Goal: Task Accomplishment & Management: Use online tool/utility

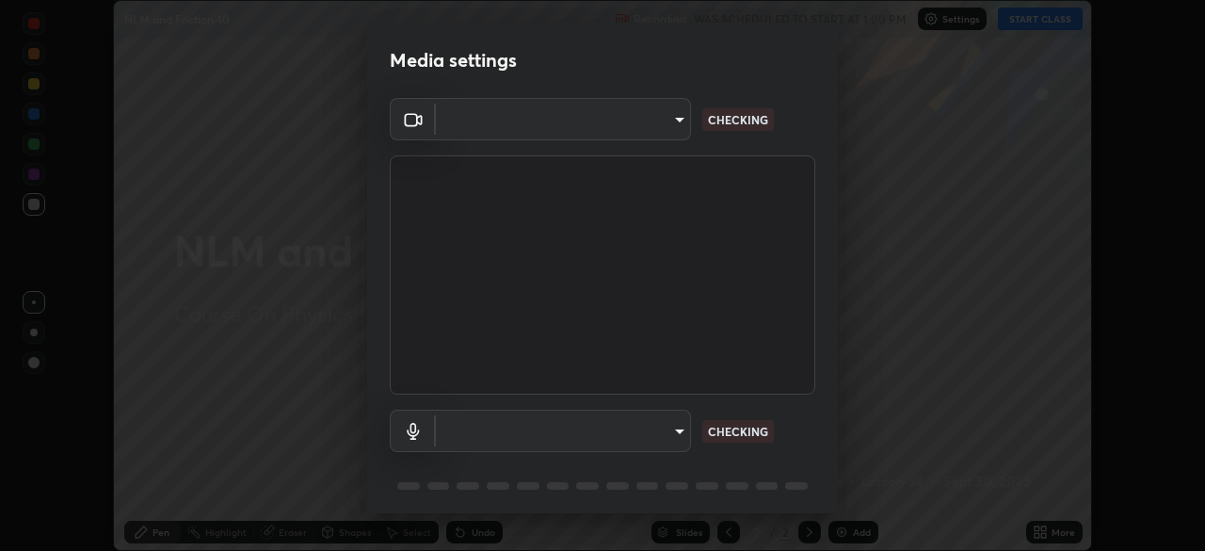
scroll to position [551, 1205]
click at [685, 430] on body "Erase all NLM and Friction-10 Recording WAS SCHEDULED TO START AT 1:00 PM Setti…" at bounding box center [602, 275] width 1205 height 551
type input "6ee9b2c6c9a5678ab5214f7e96b3922f1b517bc999d2db28af292a13673a7194"
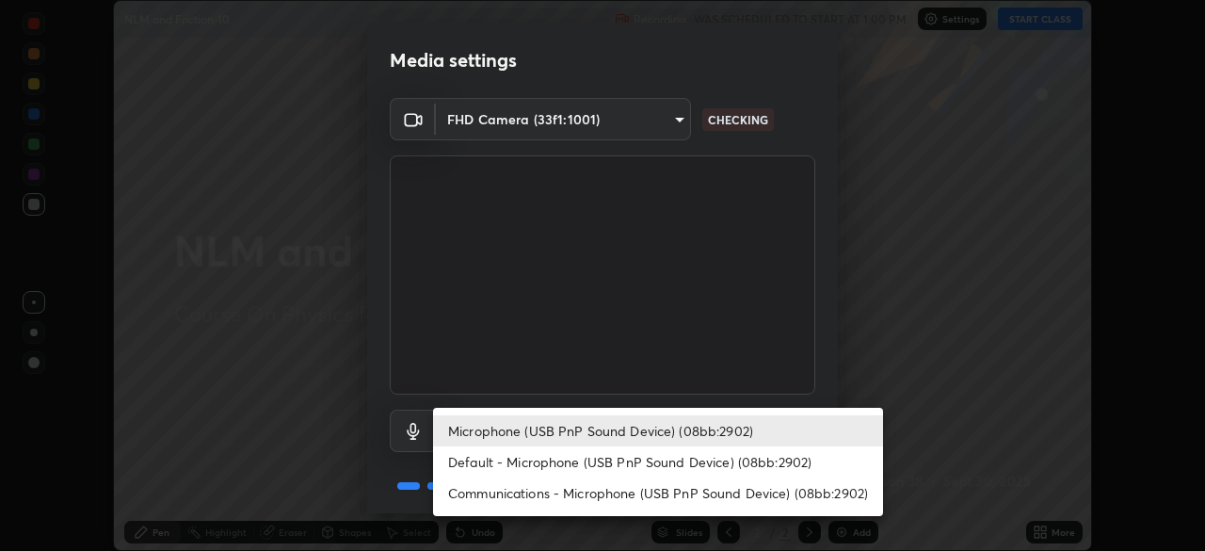
click at [681, 449] on li "Default - Microphone (USB PnP Sound Device) (08bb:2902)" at bounding box center [658, 461] width 450 height 31
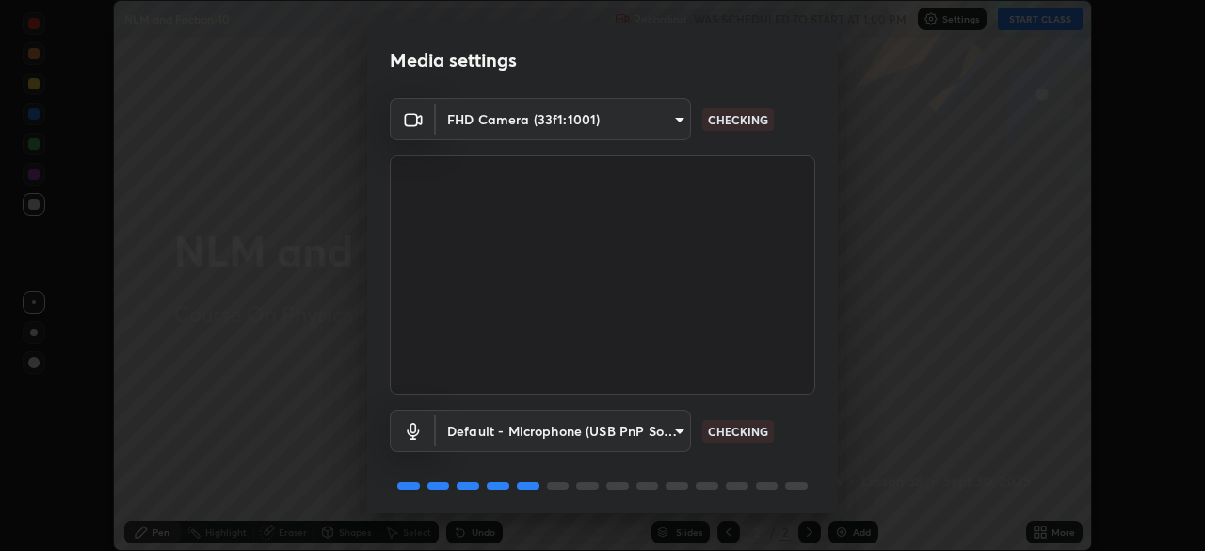
click at [668, 430] on body "Erase all NLM and Friction-10 Recording WAS SCHEDULED TO START AT 1:00 PM Setti…" at bounding box center [602, 275] width 1205 height 551
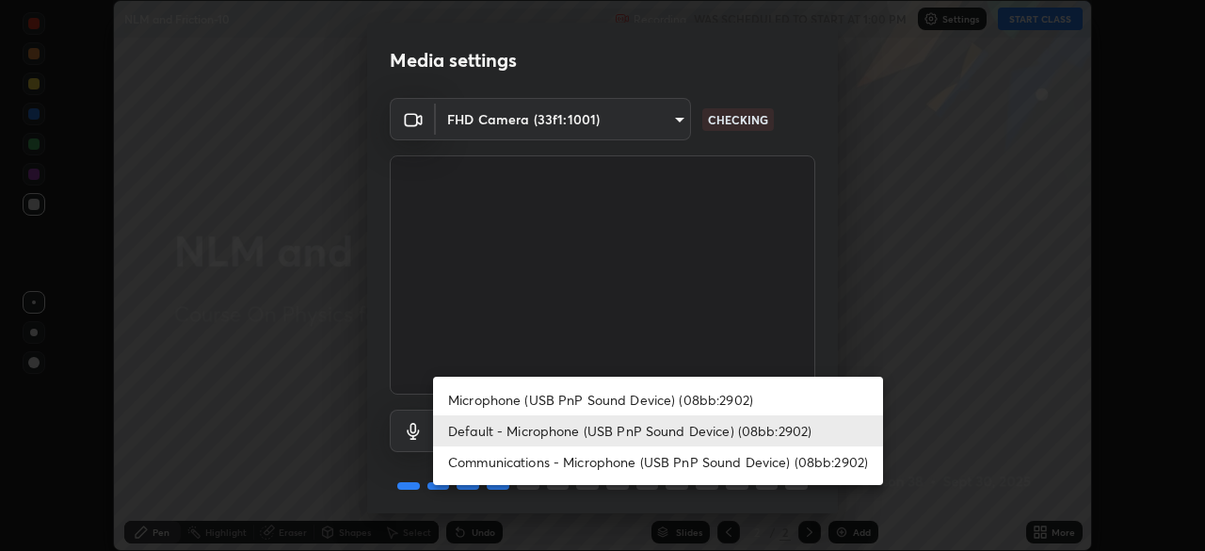
click at [696, 397] on li "Microphone (USB PnP Sound Device) (08bb:2902)" at bounding box center [658, 399] width 450 height 31
type input "d69259a39cf6ac2492a8378895a3ad9eba5f784ef6ce80e1a5d6c1c32a0e6b2d"
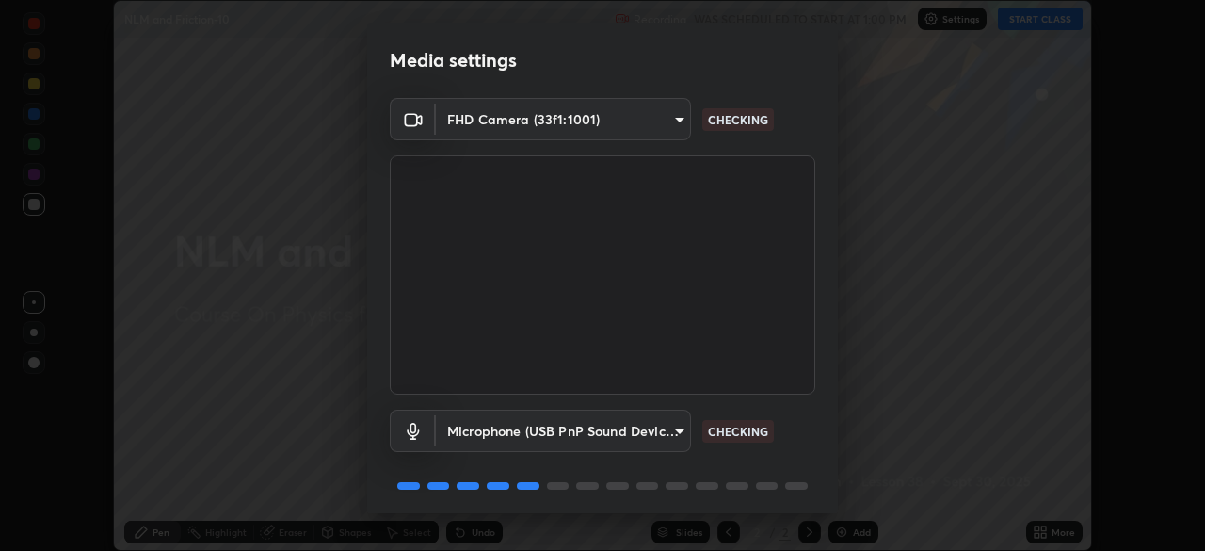
scroll to position [67, 0]
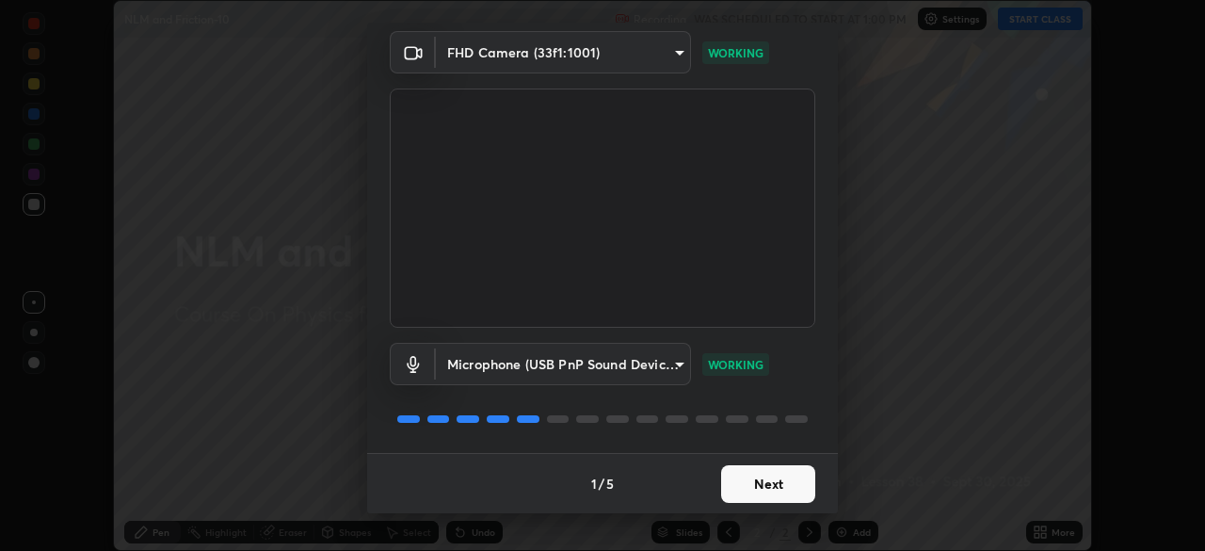
click at [758, 491] on button "Next" at bounding box center [768, 484] width 94 height 38
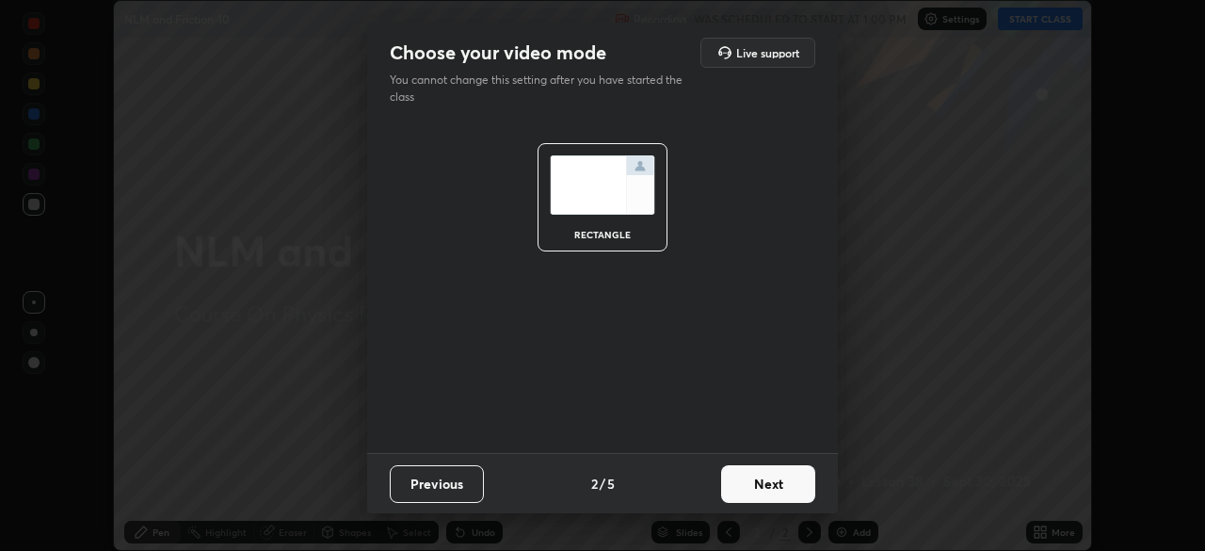
click at [764, 495] on button "Next" at bounding box center [768, 484] width 94 height 38
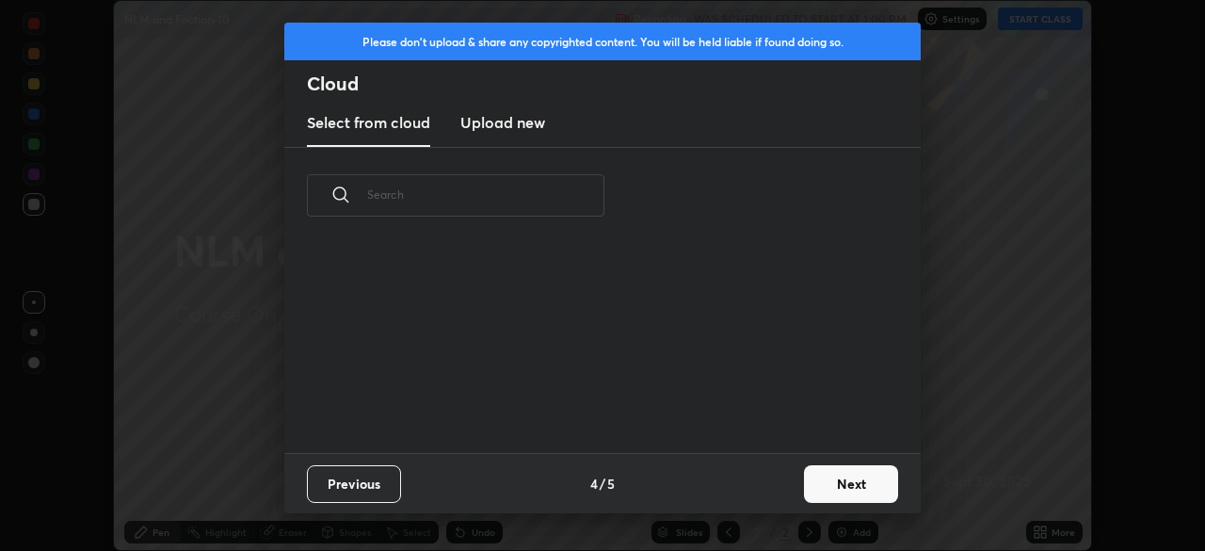
click at [820, 479] on button "Next" at bounding box center [851, 484] width 94 height 38
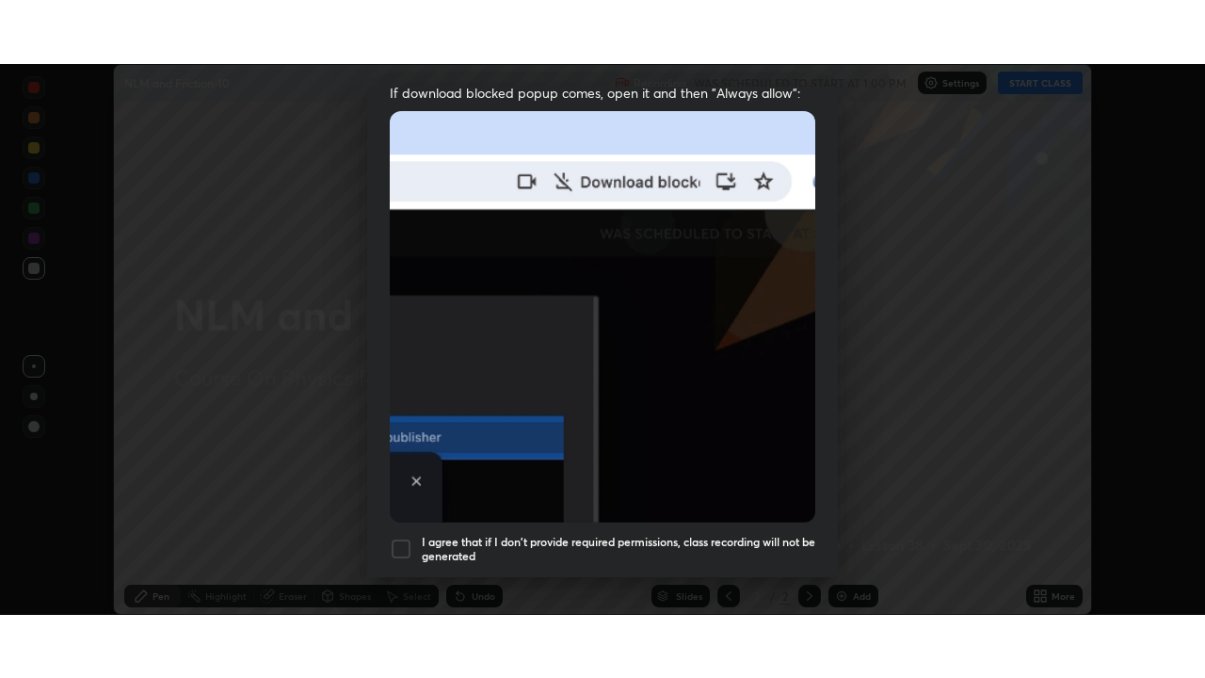
scroll to position [451, 0]
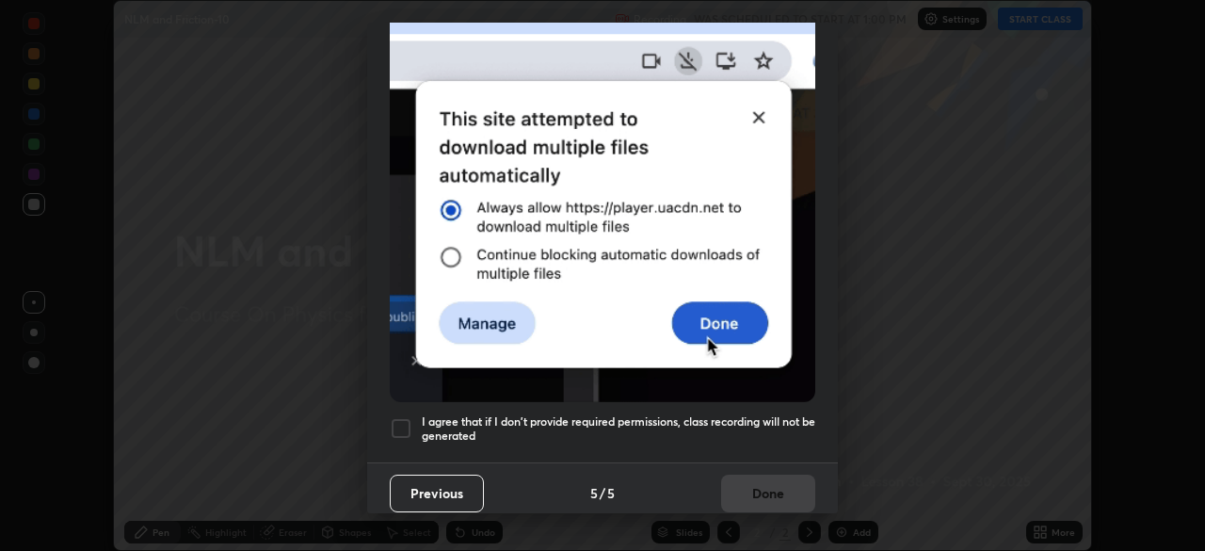
click at [725, 414] on h5 "I agree that if I don't provide required permissions, class recording will not …" at bounding box center [618, 428] width 393 height 29
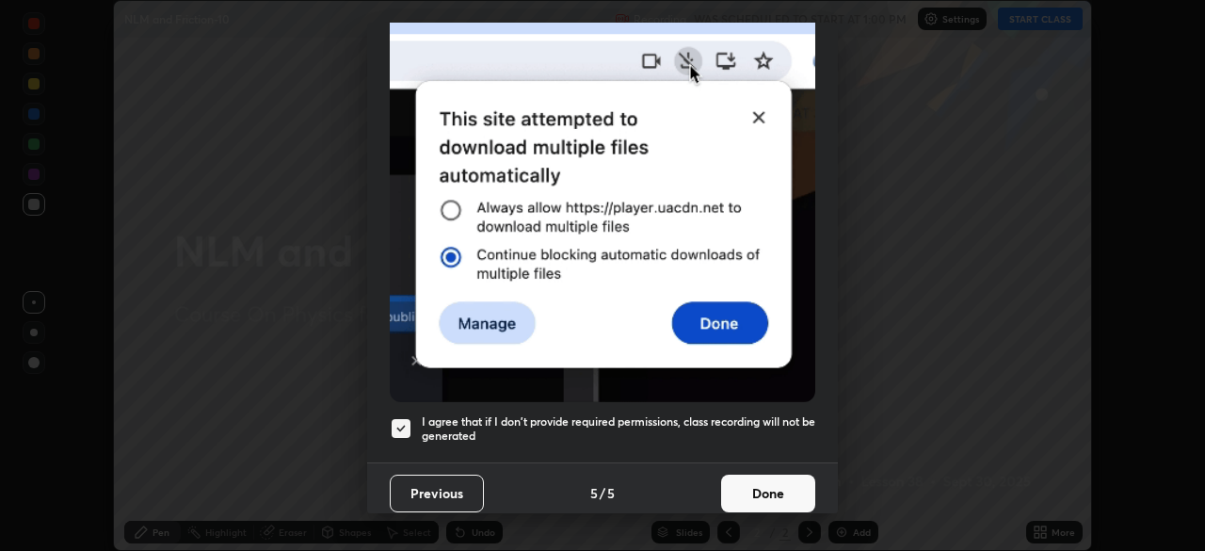
click at [737, 487] on button "Done" at bounding box center [768, 493] width 94 height 38
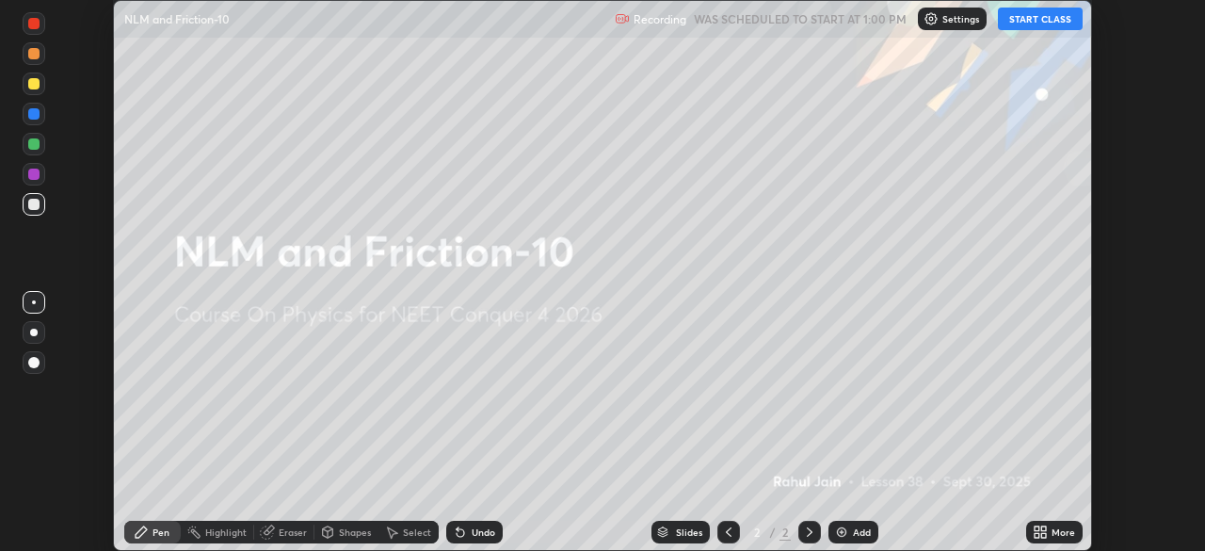
click at [1033, 530] on icon at bounding box center [1039, 531] width 15 height 15
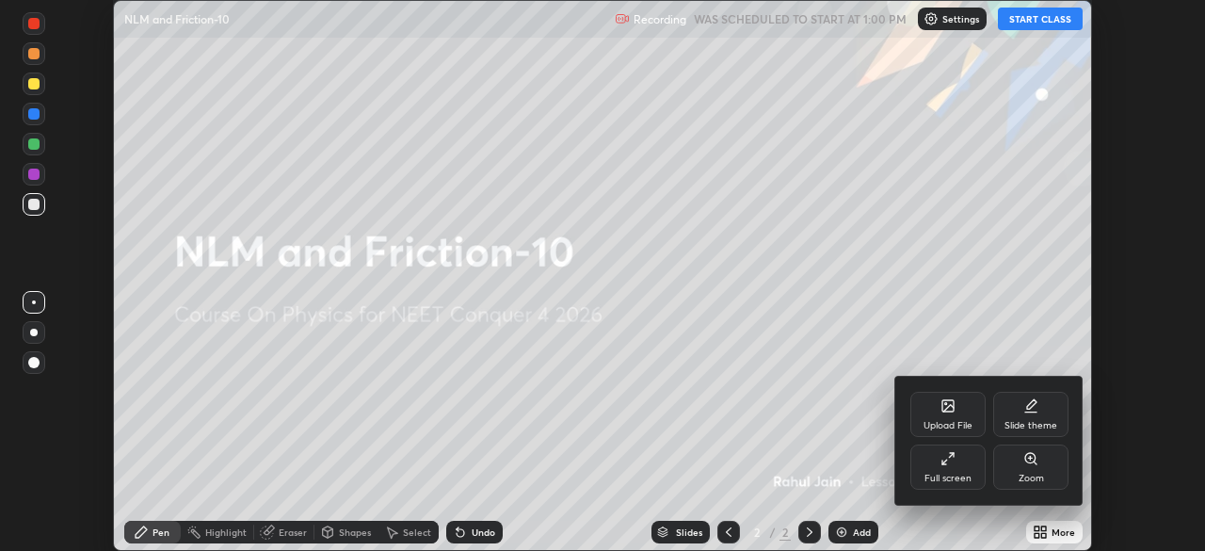
click at [950, 466] on div "Full screen" at bounding box center [947, 466] width 75 height 45
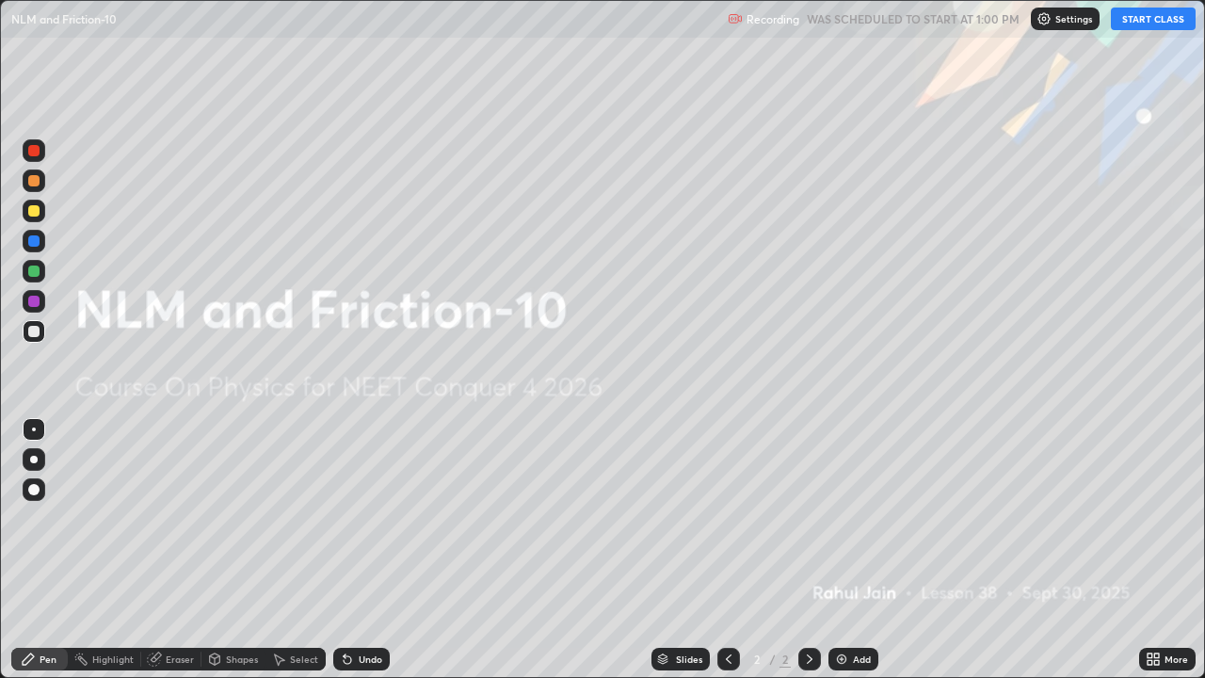
scroll to position [678, 1205]
click at [1161, 25] on button "START CLASS" at bounding box center [1153, 19] width 85 height 23
click at [846, 550] on img at bounding box center [841, 658] width 15 height 15
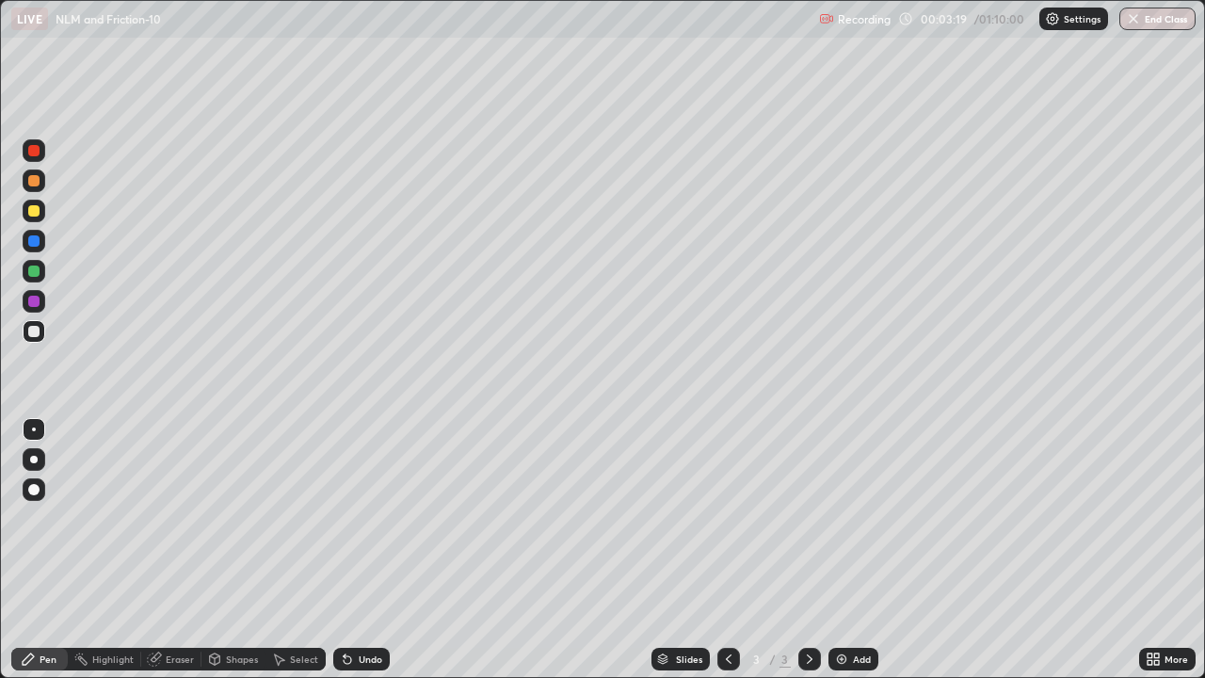
click at [717, 550] on div at bounding box center [728, 659] width 23 height 23
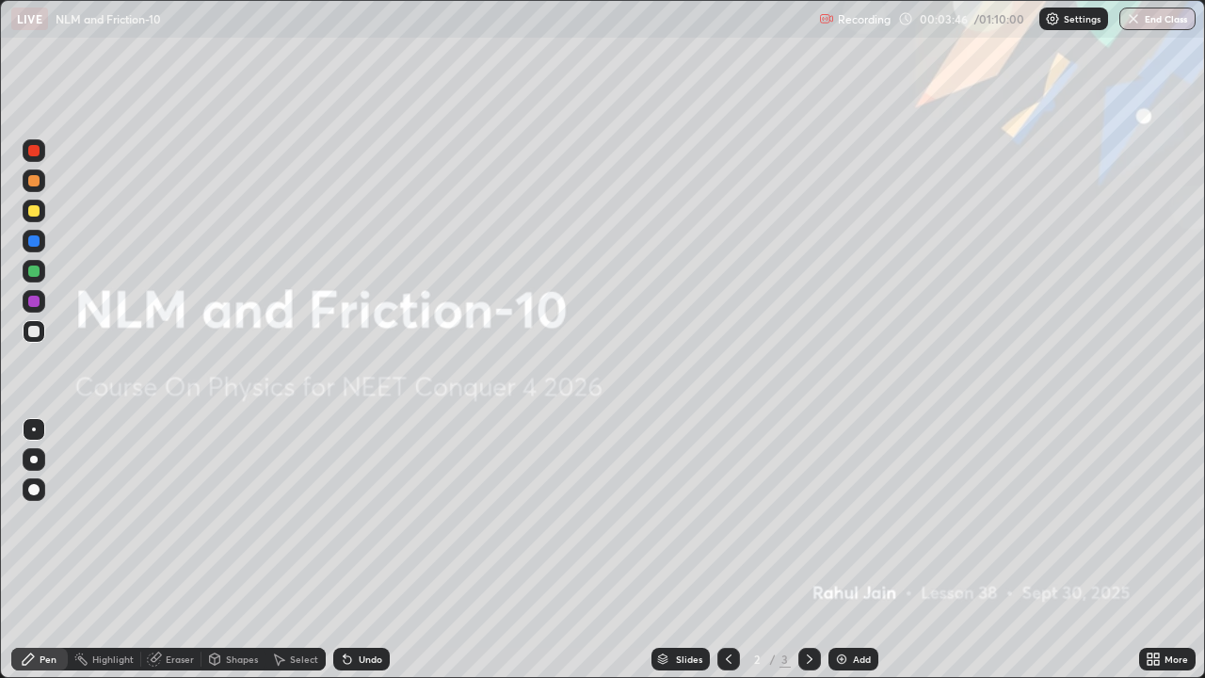
click at [807, 550] on icon at bounding box center [809, 658] width 15 height 15
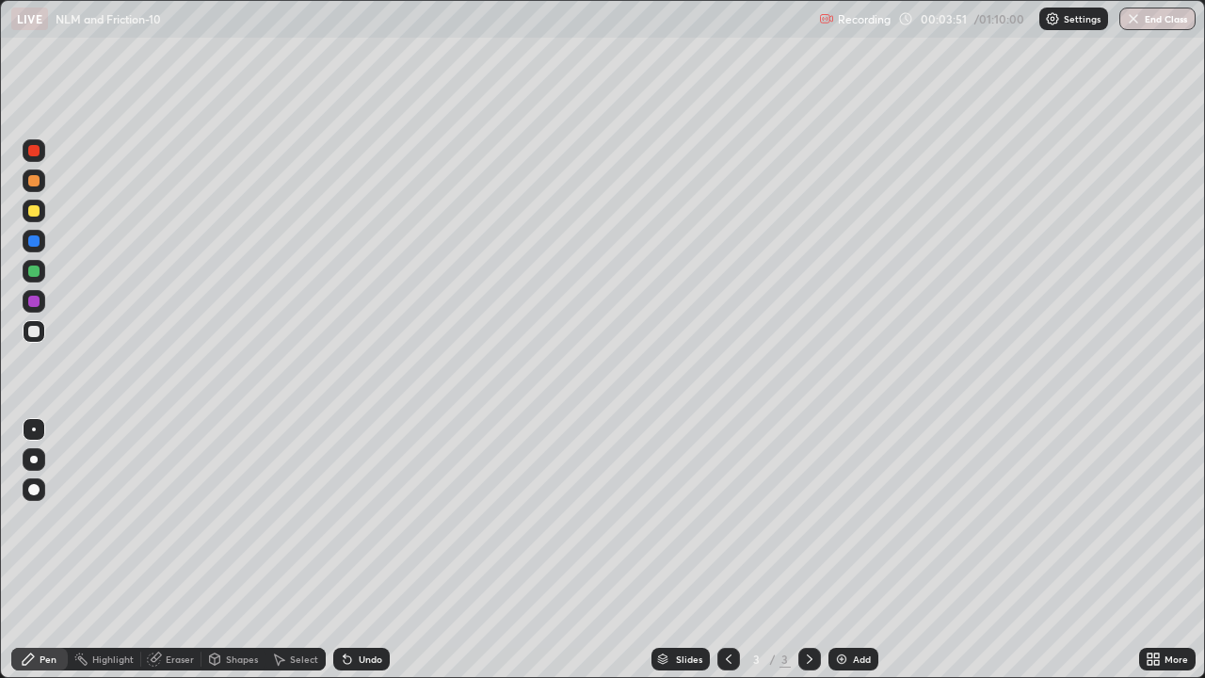
click at [364, 550] on div "Undo" at bounding box center [371, 658] width 24 height 9
click at [34, 459] on div at bounding box center [34, 460] width 8 height 8
click at [36, 298] on div at bounding box center [33, 301] width 11 height 11
click at [28, 270] on div at bounding box center [33, 270] width 11 height 11
click at [111, 550] on div "Highlight" at bounding box center [112, 658] width 41 height 9
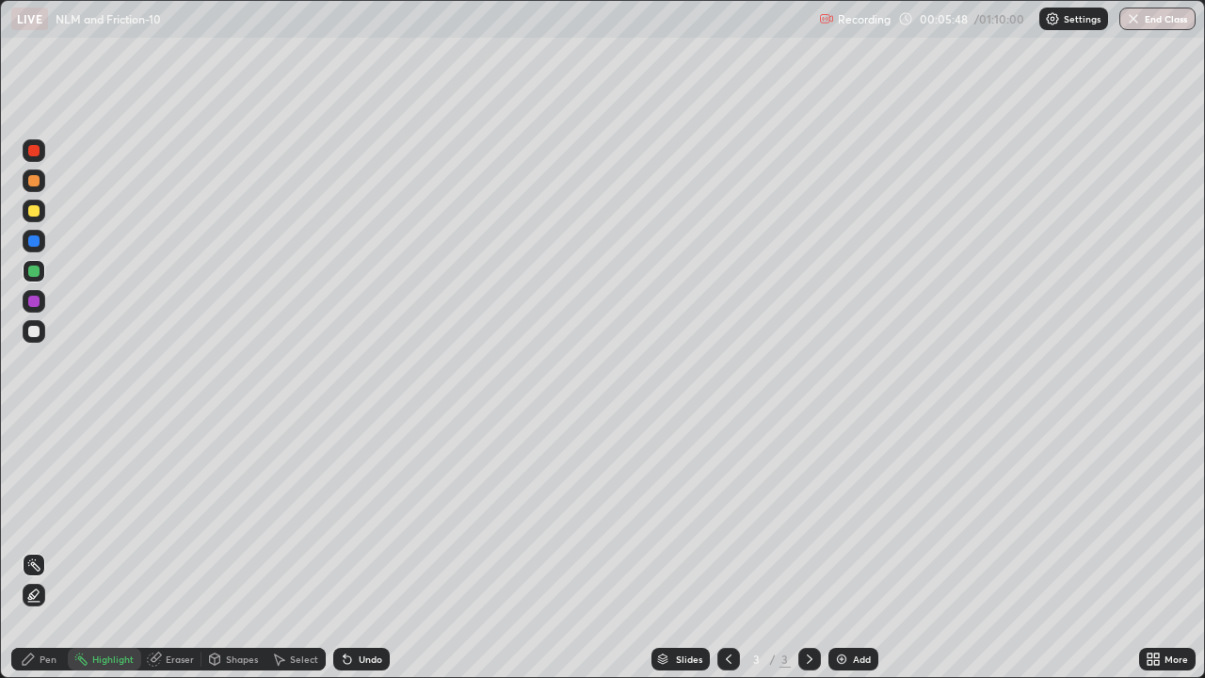
click at [45, 550] on div "Pen" at bounding box center [39, 659] width 56 height 23
click at [32, 308] on div at bounding box center [34, 301] width 23 height 23
click at [355, 550] on div "Undo" at bounding box center [361, 659] width 56 height 23
click at [835, 550] on img at bounding box center [841, 658] width 15 height 15
click at [162, 550] on div "Eraser" at bounding box center [171, 659] width 60 height 23
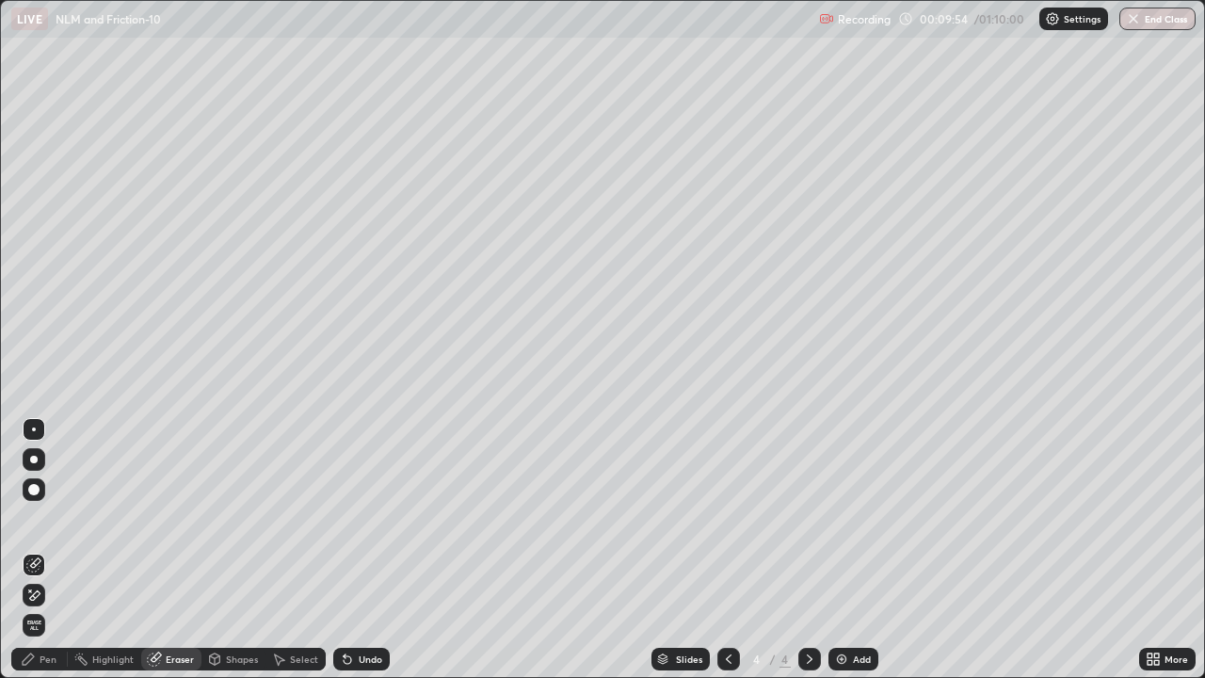
click at [41, 550] on div at bounding box center [34, 564] width 23 height 23
click at [49, 550] on div "Pen" at bounding box center [48, 658] width 17 height 9
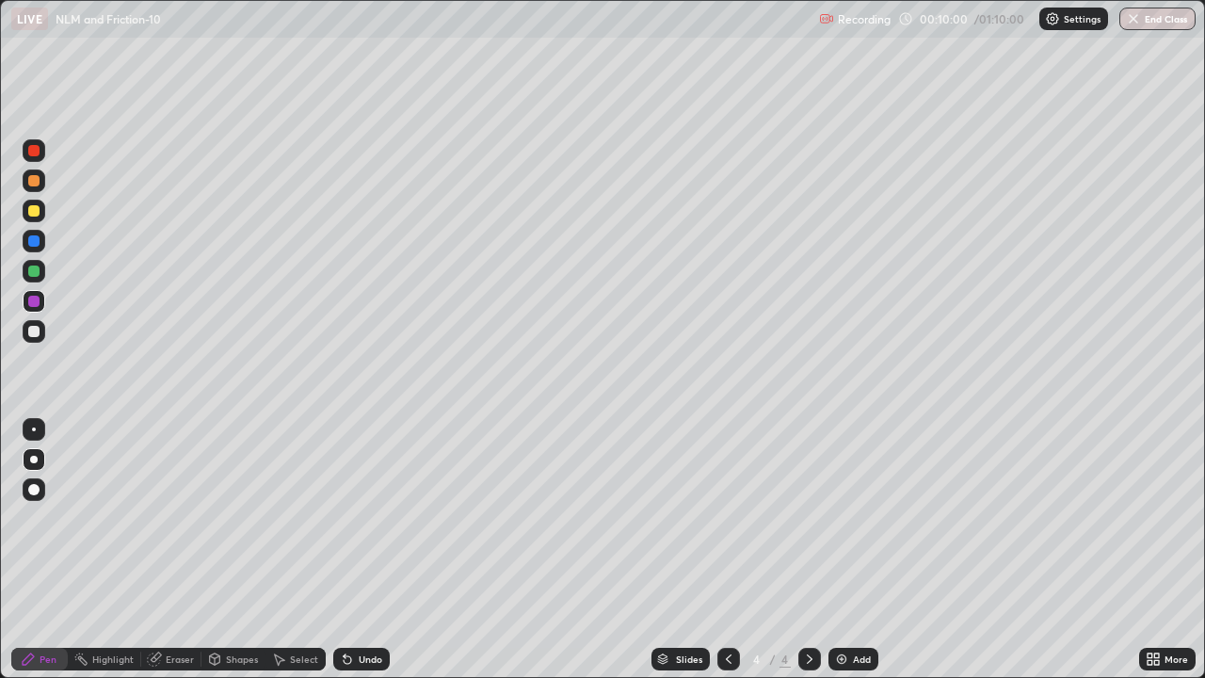
click at [39, 312] on div at bounding box center [34, 301] width 23 height 23
click at [111, 550] on div "Highlight" at bounding box center [112, 658] width 41 height 9
click at [842, 550] on img at bounding box center [841, 658] width 15 height 15
click at [41, 550] on div "Pen" at bounding box center [39, 659] width 56 height 23
click at [734, 550] on div at bounding box center [728, 659] width 23 height 23
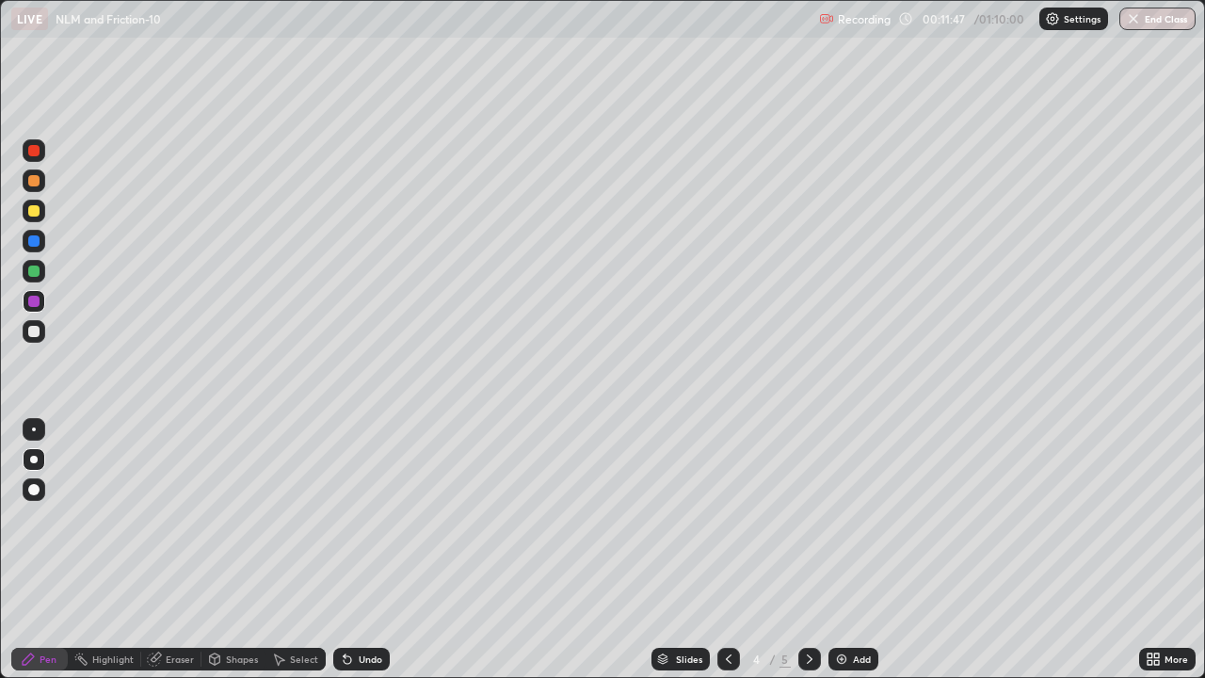
click at [33, 215] on div at bounding box center [33, 210] width 11 height 11
click at [34, 261] on div at bounding box center [34, 271] width 23 height 23
click at [807, 550] on icon at bounding box center [809, 658] width 15 height 15
click at [34, 182] on div at bounding box center [33, 180] width 11 height 11
click at [33, 264] on div at bounding box center [34, 271] width 23 height 23
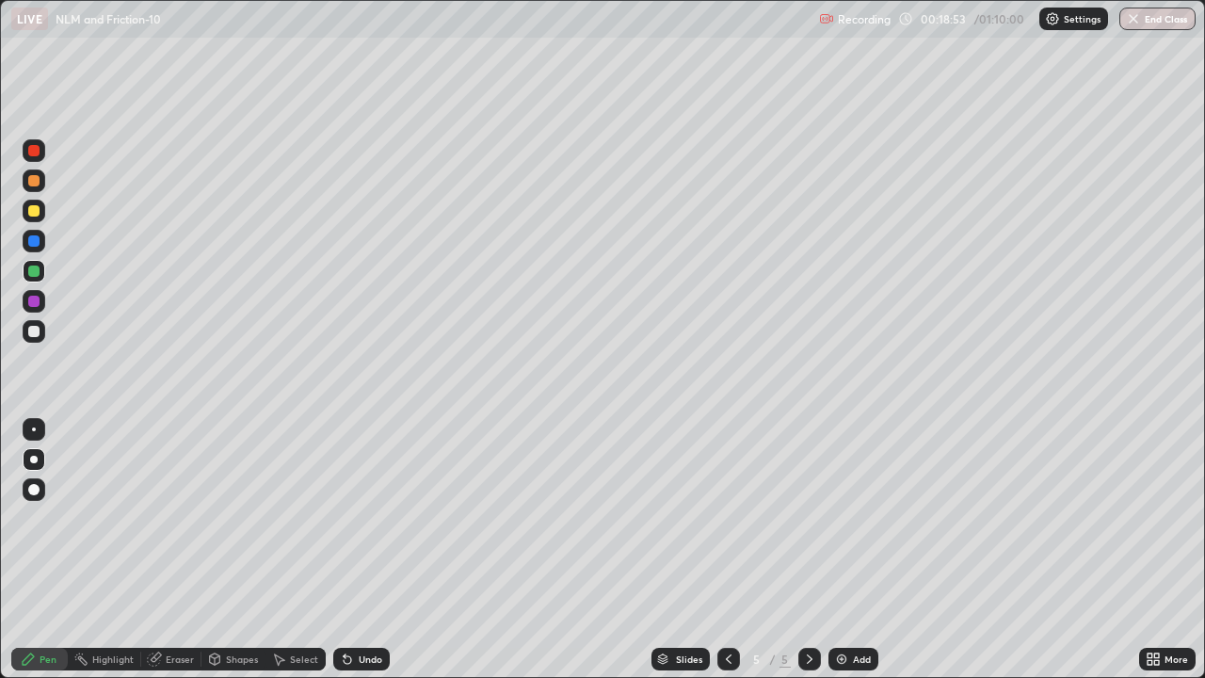
click at [34, 209] on div at bounding box center [33, 210] width 11 height 11
click at [371, 550] on div "Undo" at bounding box center [361, 659] width 56 height 23
click at [866, 550] on div "Add" at bounding box center [853, 659] width 50 height 23
click at [33, 302] on div at bounding box center [33, 301] width 11 height 11
click at [36, 214] on div at bounding box center [33, 210] width 11 height 11
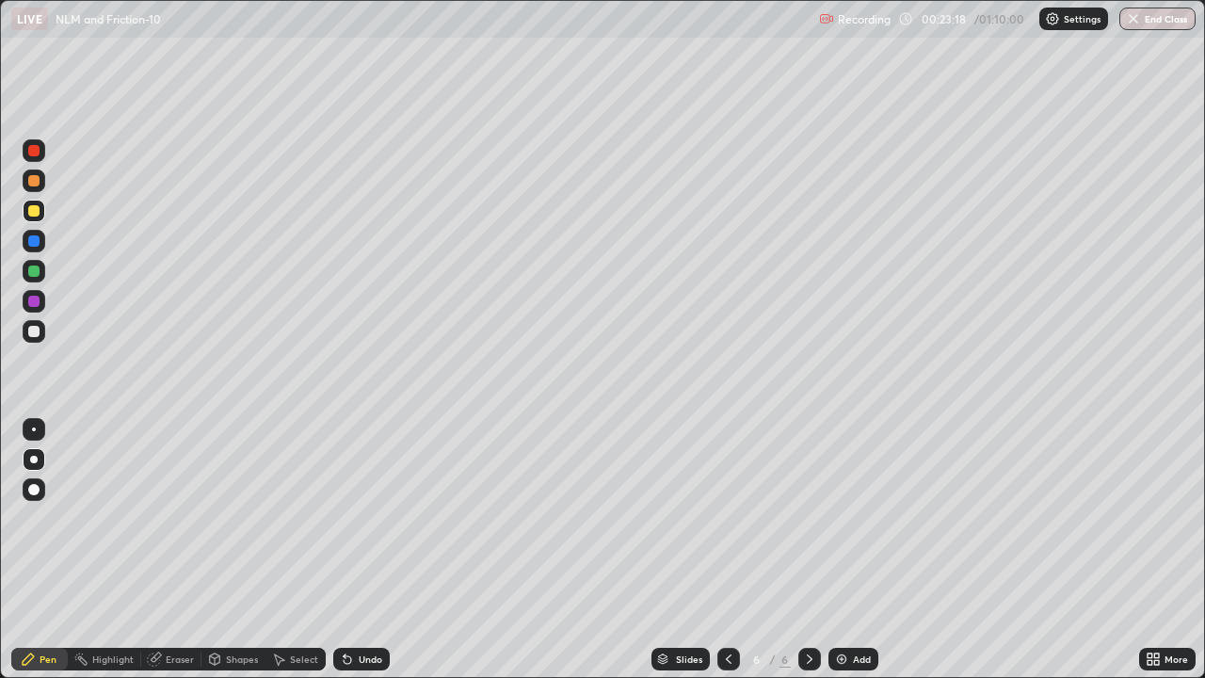
click at [32, 305] on div at bounding box center [33, 301] width 11 height 11
click at [718, 550] on div at bounding box center [728, 659] width 23 height 23
click at [721, 550] on icon at bounding box center [728, 658] width 15 height 15
click at [807, 550] on icon at bounding box center [809, 658] width 15 height 15
click at [809, 550] on icon at bounding box center [809, 658] width 15 height 15
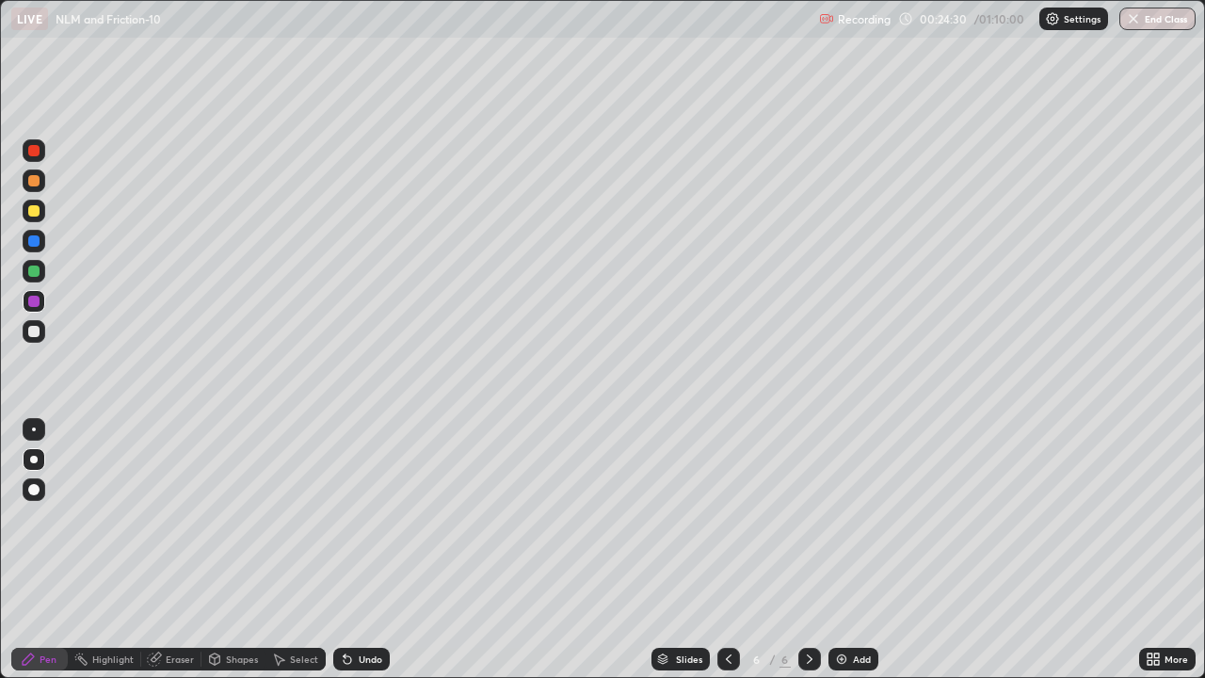
click at [34, 279] on div at bounding box center [34, 271] width 23 height 23
click at [167, 550] on div "Eraser" at bounding box center [180, 658] width 28 height 9
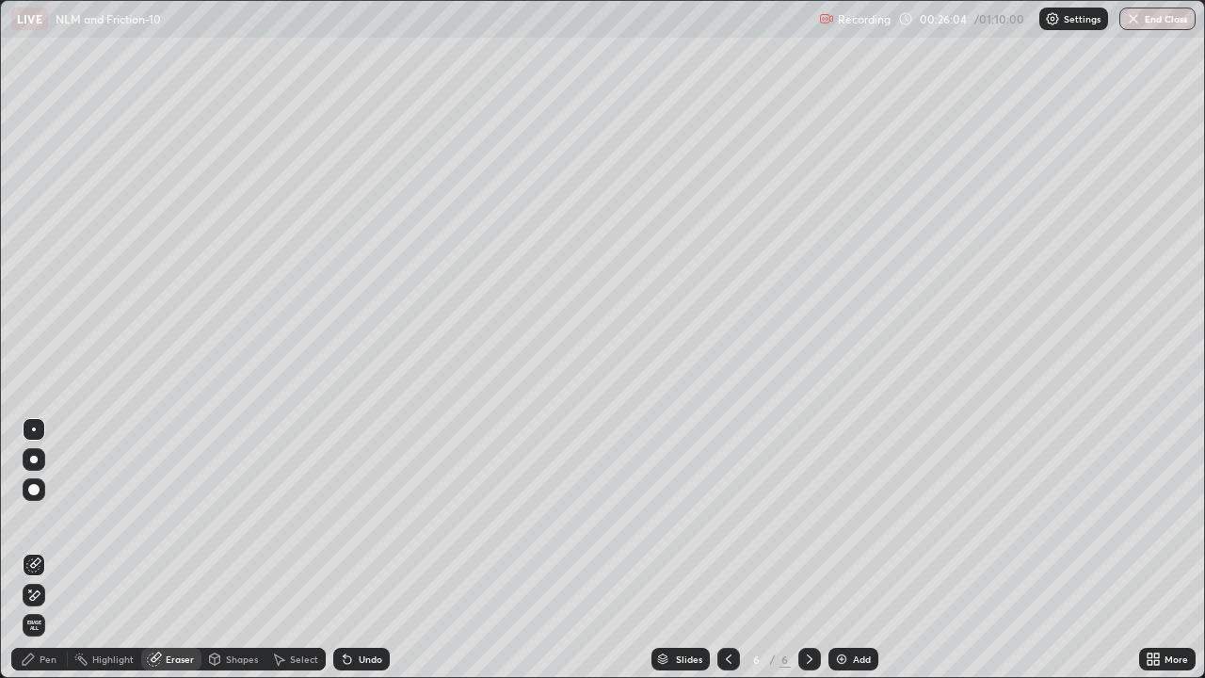
click at [38, 550] on icon at bounding box center [33, 595] width 15 height 16
click at [48, 550] on div "Pen" at bounding box center [39, 659] width 56 height 23
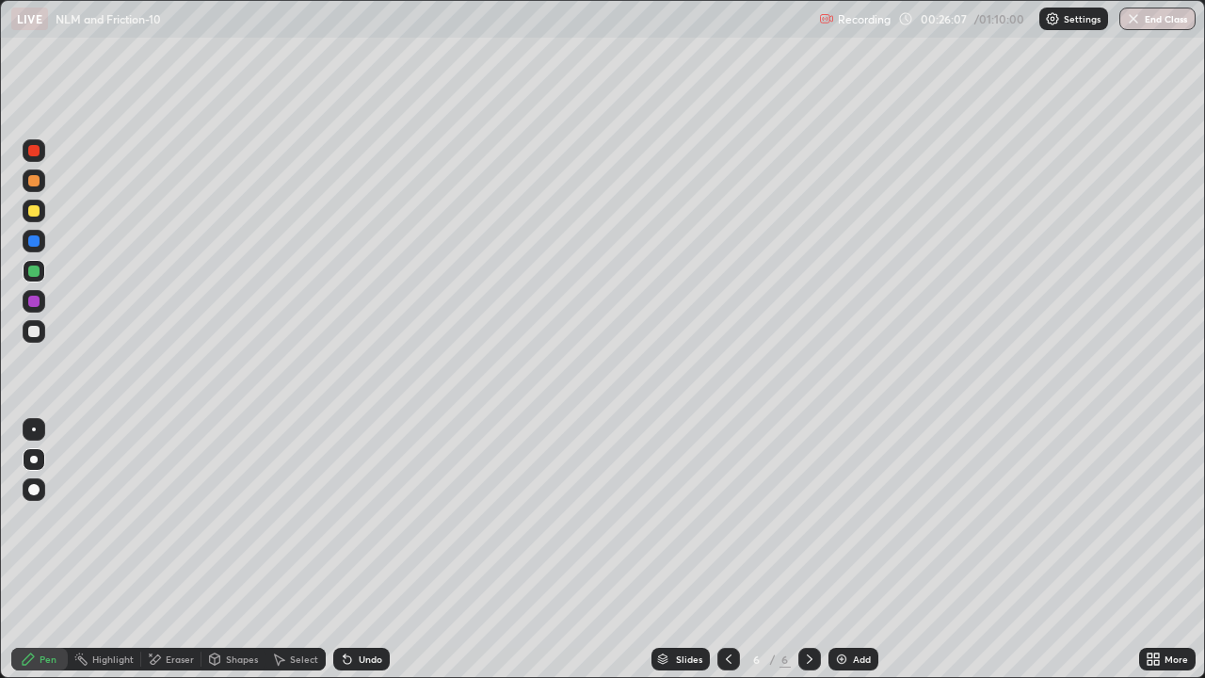
click at [32, 235] on div at bounding box center [33, 240] width 11 height 11
click at [836, 550] on img at bounding box center [841, 658] width 15 height 15
click at [29, 303] on div at bounding box center [33, 301] width 11 height 11
click at [839, 550] on img at bounding box center [841, 658] width 15 height 15
click at [43, 338] on div at bounding box center [34, 331] width 23 height 23
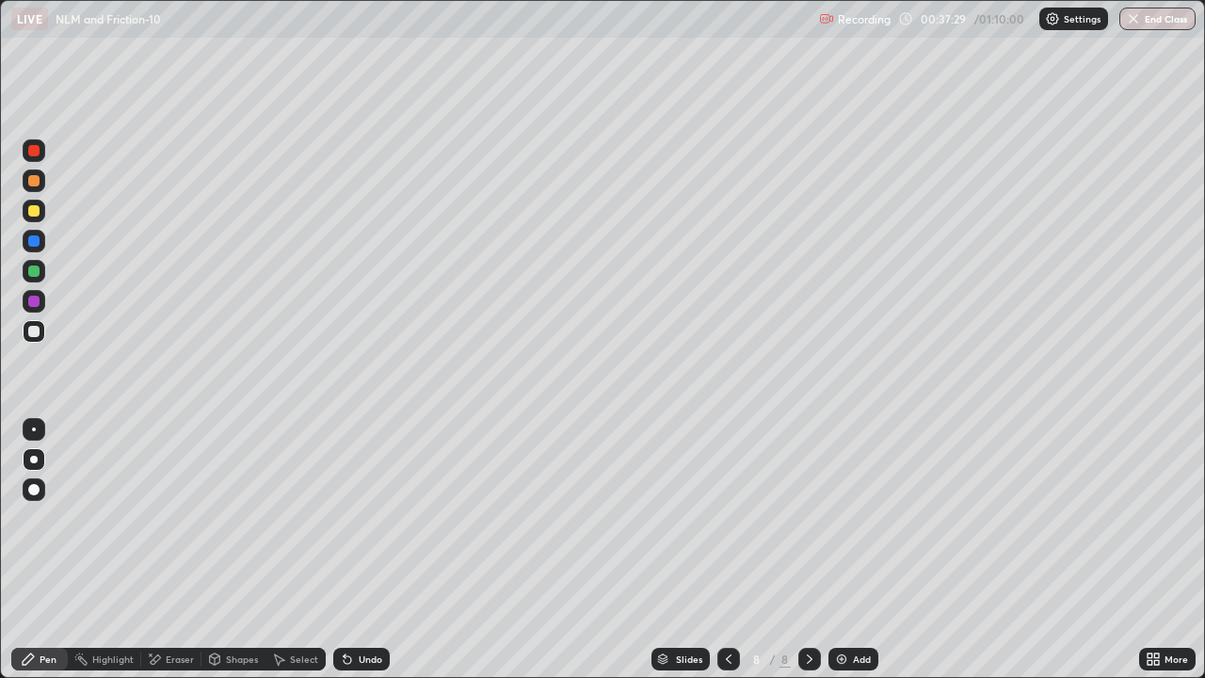
click at [36, 271] on div at bounding box center [33, 270] width 11 height 11
click at [838, 550] on img at bounding box center [841, 658] width 15 height 15
click at [36, 181] on div at bounding box center [33, 180] width 11 height 11
click at [37, 154] on div at bounding box center [33, 150] width 11 height 11
click at [362, 550] on div "Undo" at bounding box center [371, 658] width 24 height 9
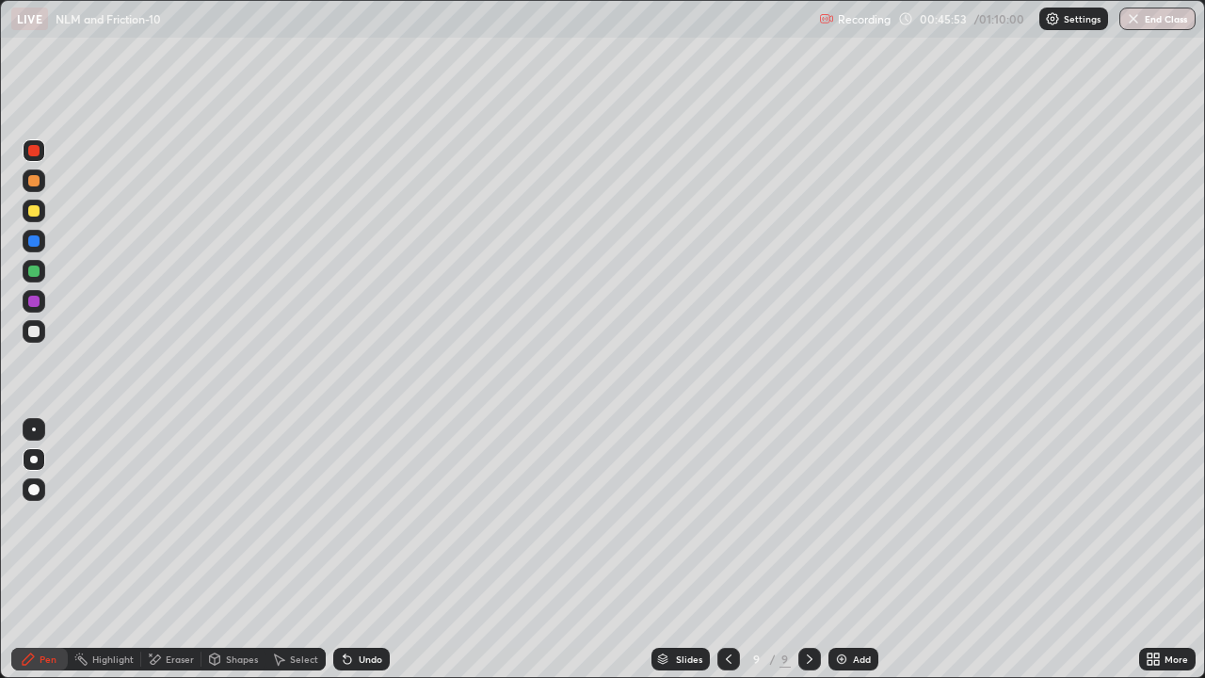
click at [30, 297] on div at bounding box center [33, 301] width 11 height 11
click at [38, 334] on div at bounding box center [33, 331] width 11 height 11
click at [170, 550] on div "Eraser" at bounding box center [180, 658] width 28 height 9
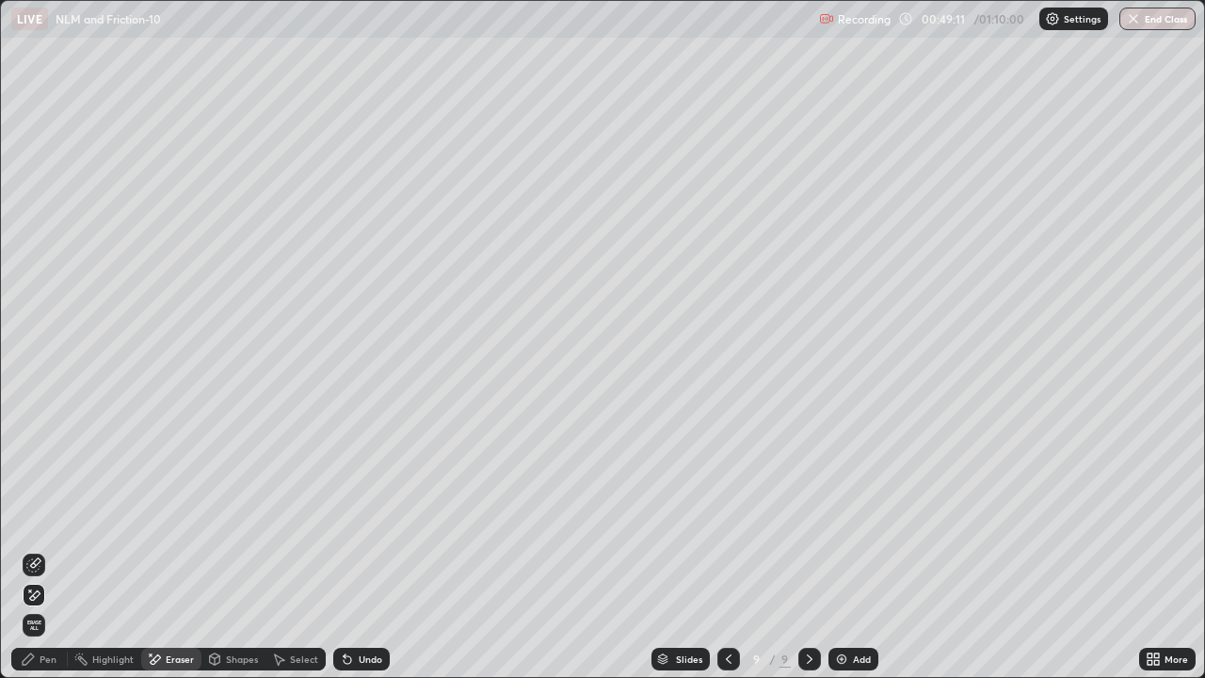
click at [41, 550] on div at bounding box center [34, 564] width 23 height 23
click at [48, 550] on div "Pen" at bounding box center [39, 659] width 56 height 23
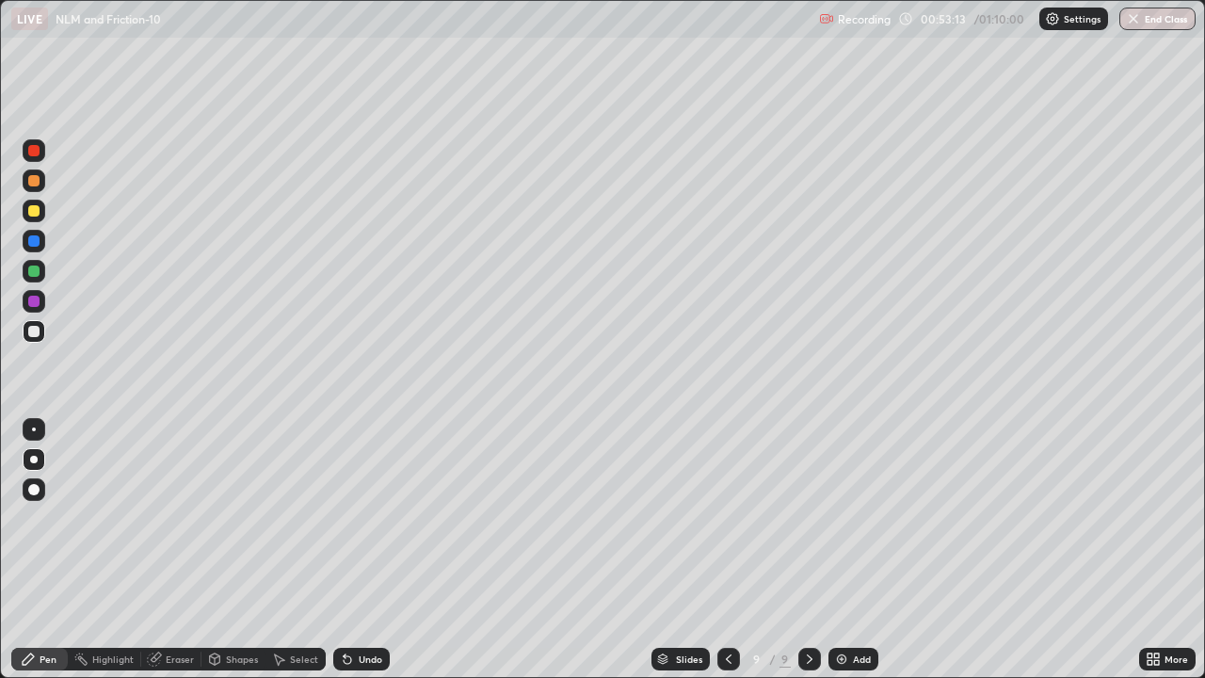
click at [31, 270] on div at bounding box center [33, 270] width 11 height 11
click at [858, 550] on div "Add" at bounding box center [862, 658] width 18 height 9
click at [34, 153] on div at bounding box center [33, 150] width 11 height 11
click at [35, 240] on div at bounding box center [33, 240] width 11 height 11
click at [37, 301] on div at bounding box center [33, 301] width 11 height 11
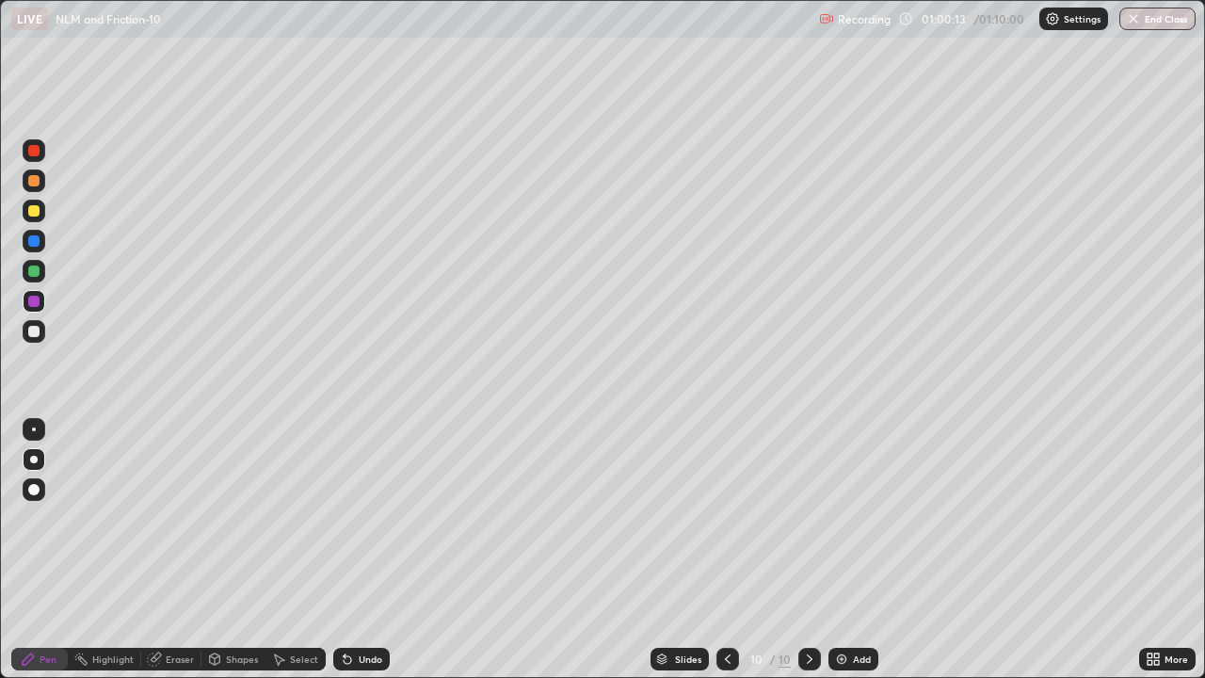
click at [32, 211] on div at bounding box center [33, 210] width 11 height 11
click at [29, 180] on div at bounding box center [33, 180] width 11 height 11
click at [846, 550] on img at bounding box center [841, 658] width 15 height 15
click at [34, 212] on div at bounding box center [33, 210] width 11 height 11
click at [34, 184] on div at bounding box center [33, 180] width 11 height 11
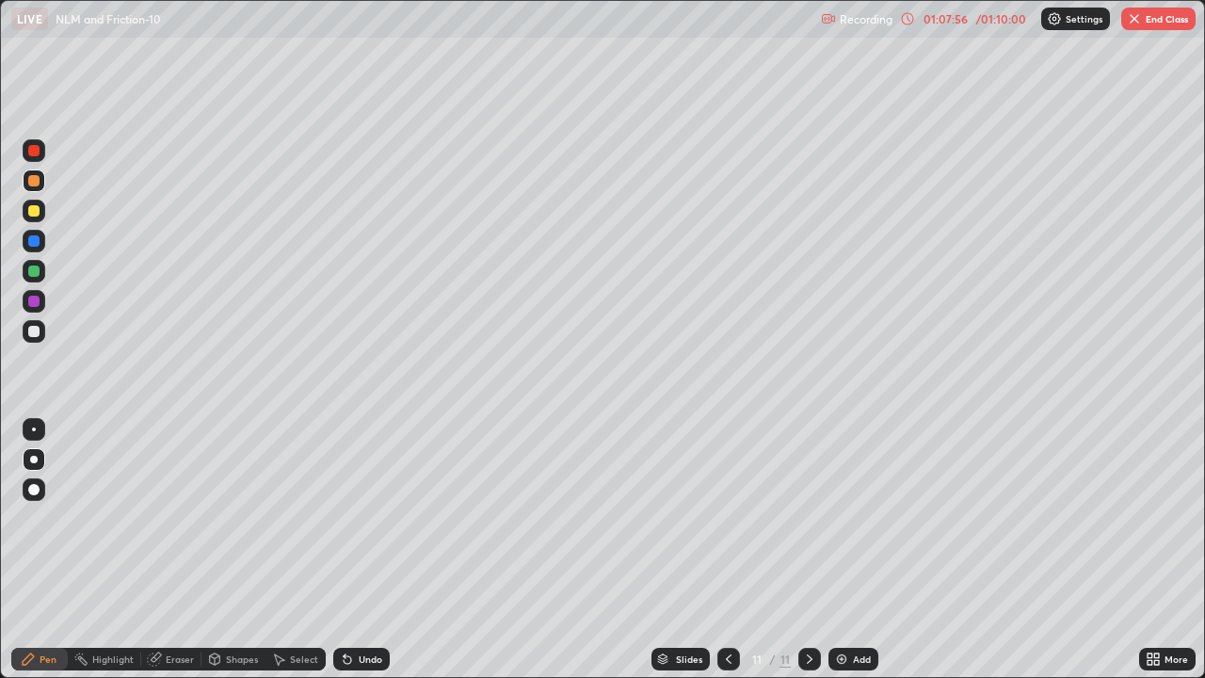
click at [1147, 16] on button "End Class" at bounding box center [1158, 19] width 74 height 23
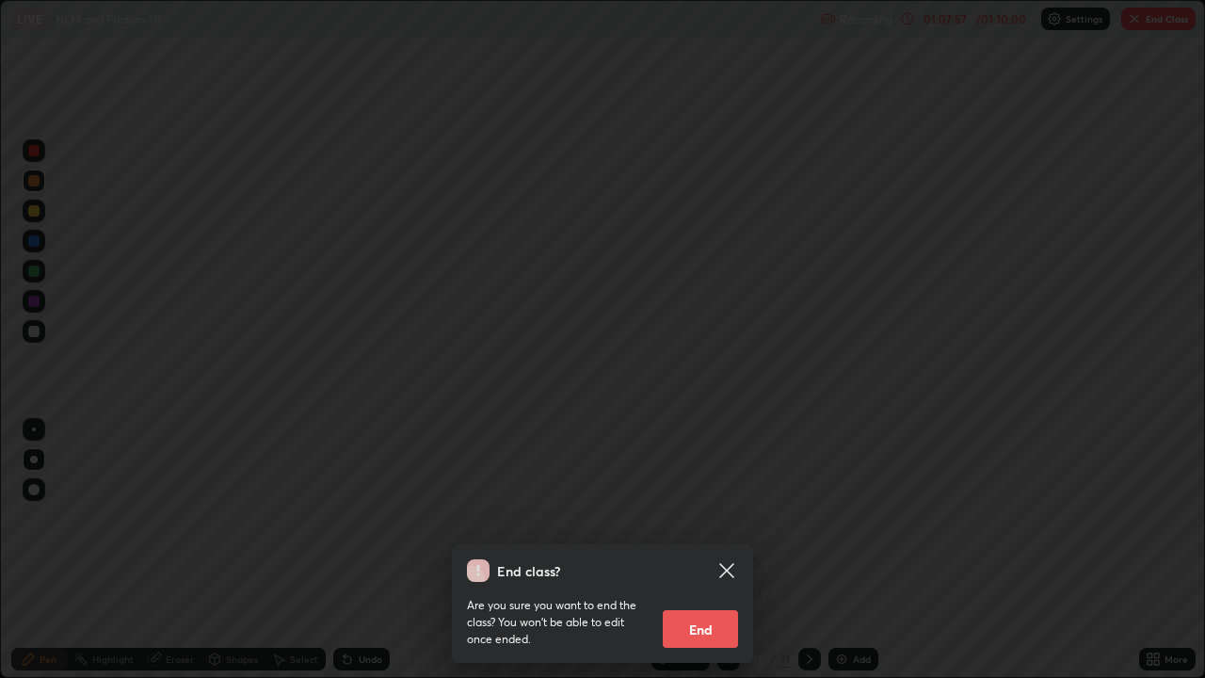
click at [699, 550] on button "End" at bounding box center [700, 629] width 75 height 38
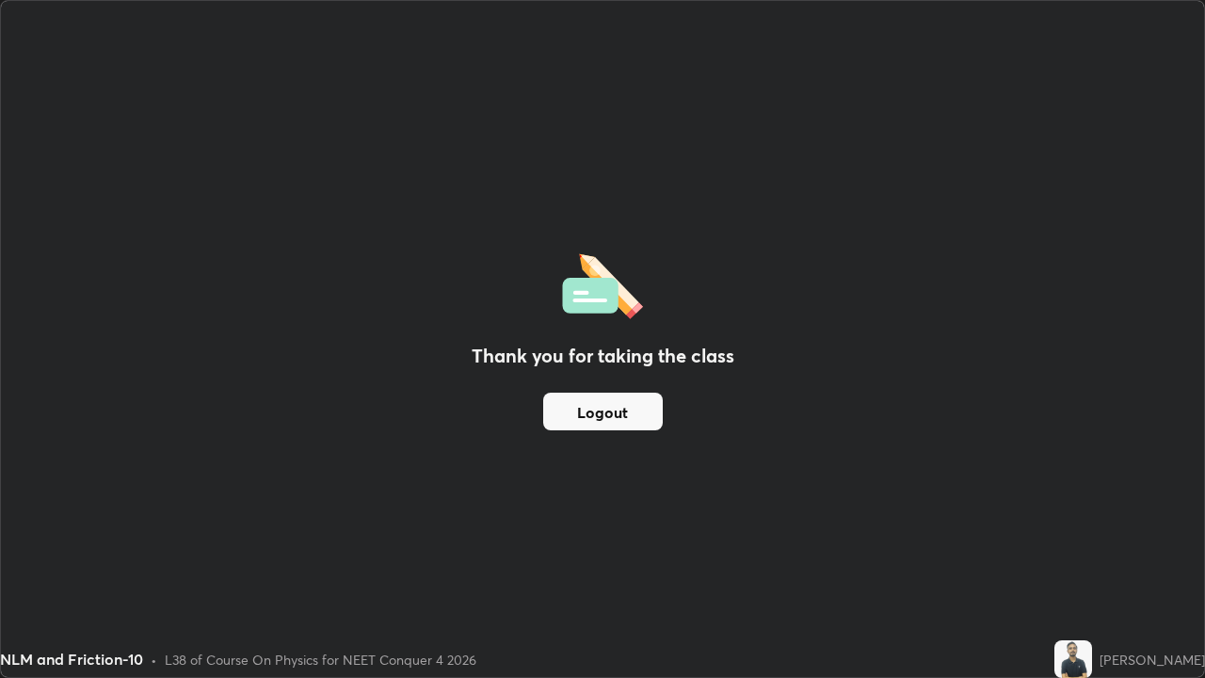
click at [630, 416] on button "Logout" at bounding box center [603, 411] width 120 height 38
